Goal: Check status: Check status

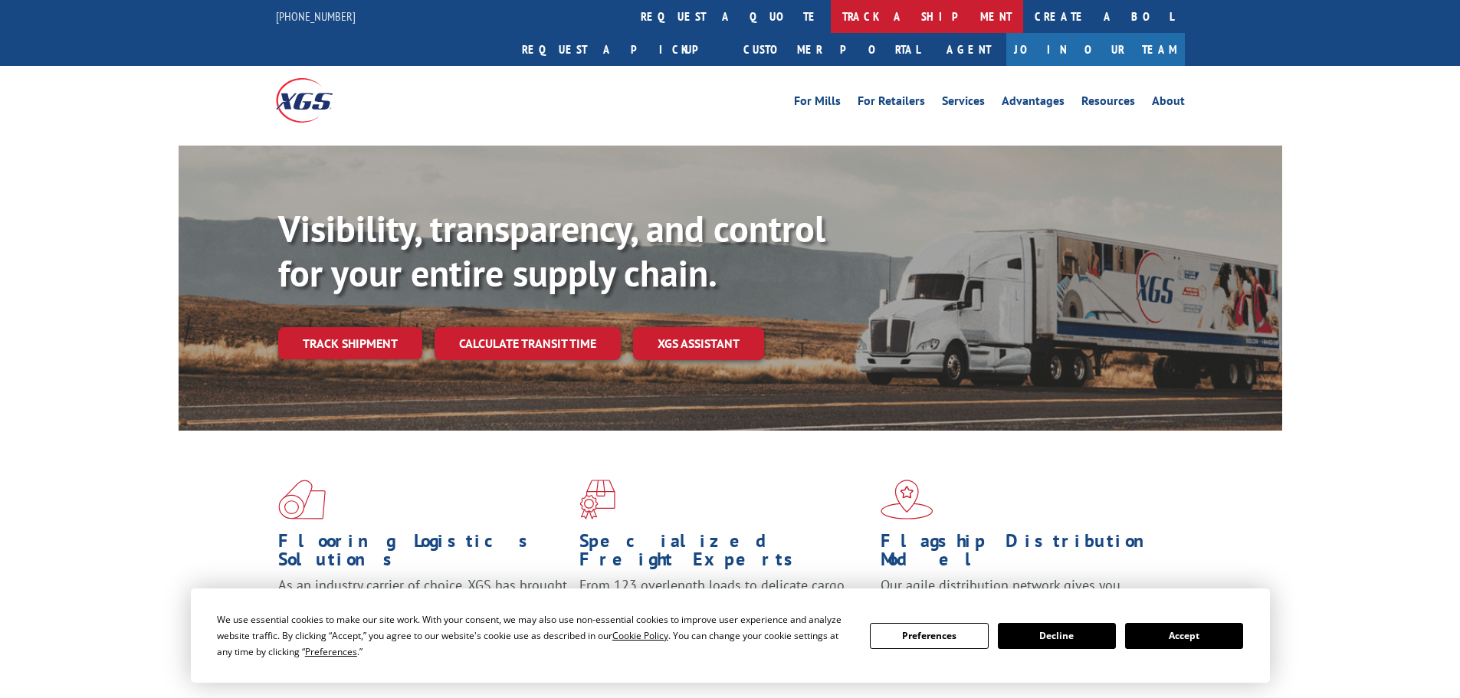
click at [831, 8] on link "track a shipment" at bounding box center [927, 16] width 192 height 33
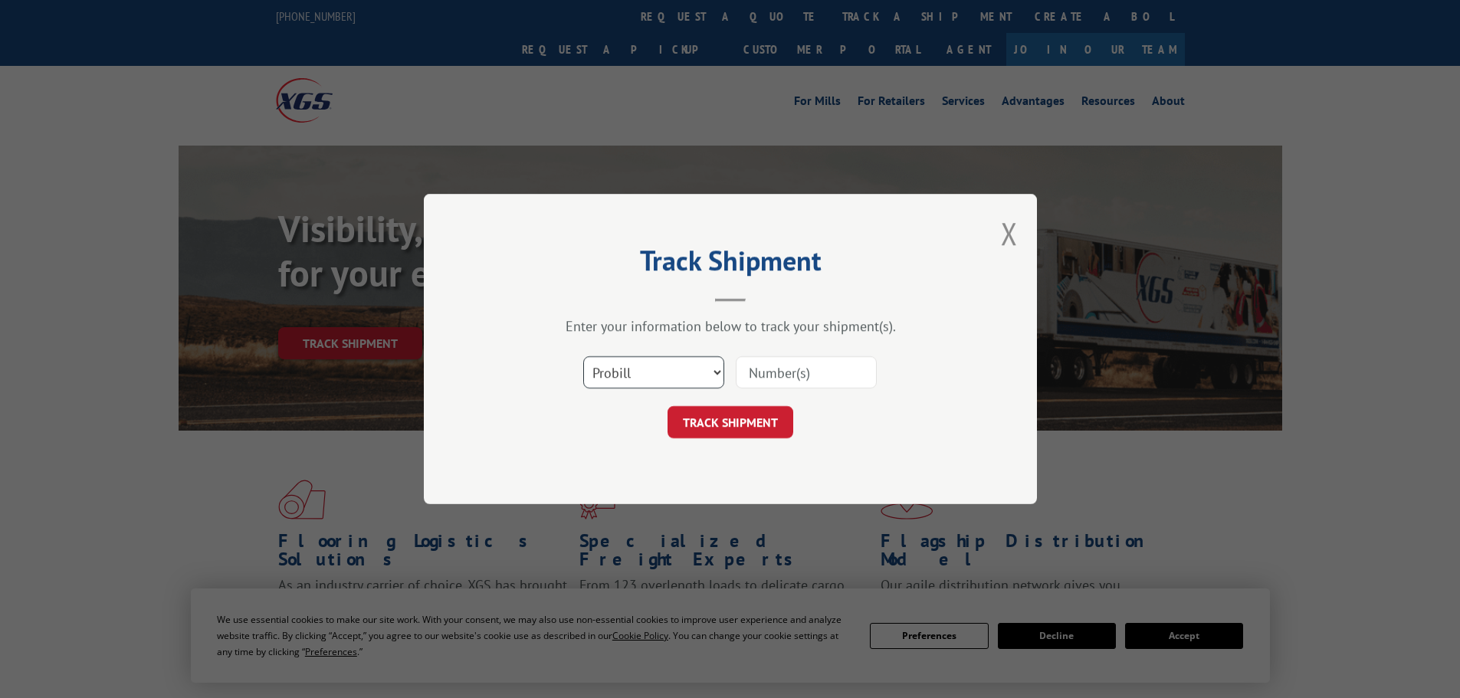
click at [637, 370] on select "Select category... Probill BOL PO" at bounding box center [653, 372] width 141 height 32
select select "po"
click at [583, 356] on select "Select category... Probill BOL PO" at bounding box center [653, 372] width 141 height 32
click at [744, 383] on input at bounding box center [806, 372] width 141 height 32
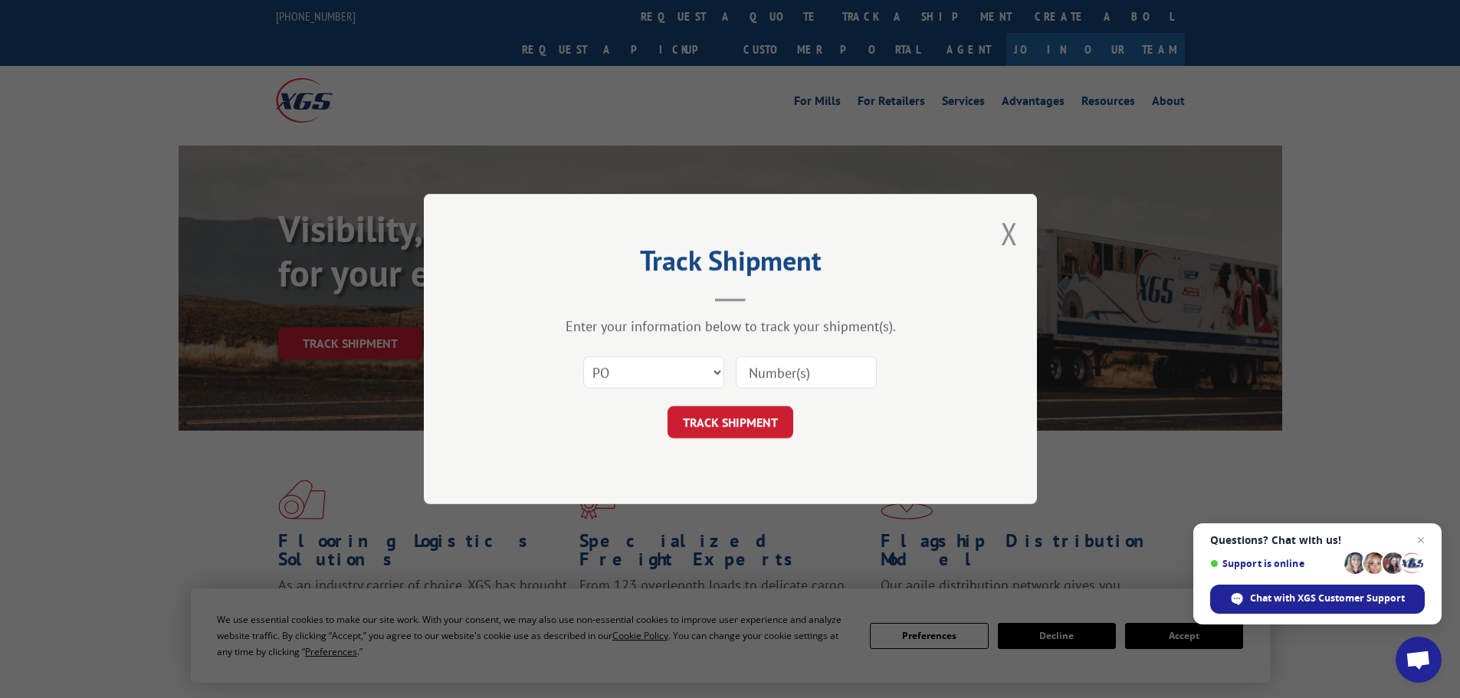
paste input "07533989"
type input "07533989"
click at [748, 414] on button "TRACK SHIPMENT" at bounding box center [731, 422] width 126 height 32
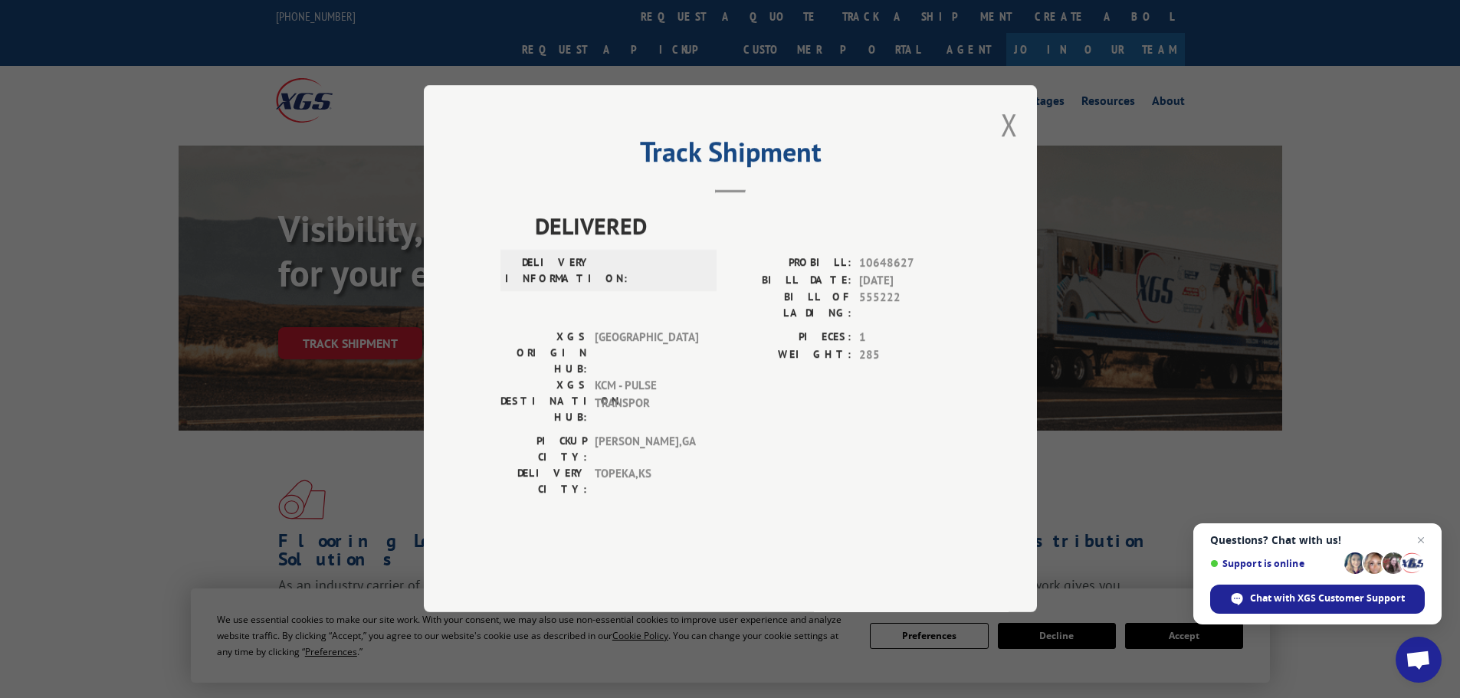
click at [748, 414] on div "PIECES: 1 WEIGHT: 285" at bounding box center [845, 382] width 230 height 104
click at [1013, 145] on button "Close modal" at bounding box center [1009, 124] width 17 height 41
